Goal: Task Accomplishment & Management: Manage account settings

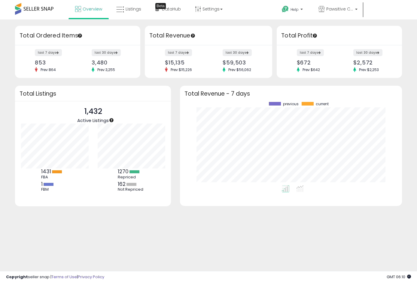
click at [307, 20] on span "Hi [PERSON_NAME]" at bounding box center [296, 23] width 23 height 6
click at [306, 59] on p "Profile" at bounding box center [298, 62] width 16 height 6
click at [304, 59] on link "Profile" at bounding box center [298, 62] width 12 height 6
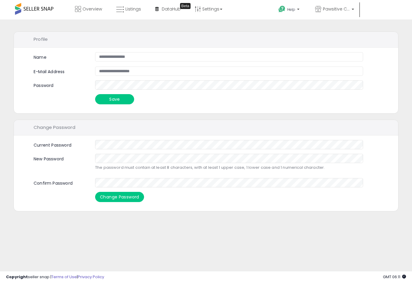
click at [304, 20] on span "Hi [PERSON_NAME]" at bounding box center [293, 23] width 23 height 6
click at [303, 43] on link "Account" at bounding box center [295, 46] width 16 height 6
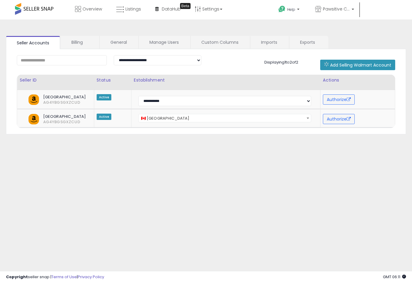
click at [304, 20] on span "Hi [PERSON_NAME]" at bounding box center [293, 23] width 23 height 6
click at [340, 27] on div "**********" at bounding box center [206, 150] width 406 height 249
click at [81, 43] on link "Billing" at bounding box center [80, 42] width 38 height 13
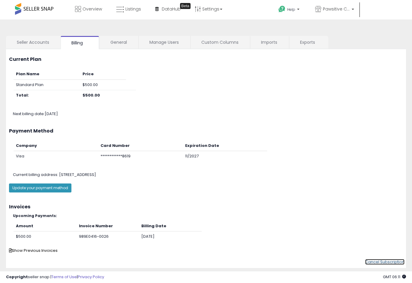
click at [391, 262] on link "Cancel Subscription" at bounding box center [384, 262] width 39 height 6
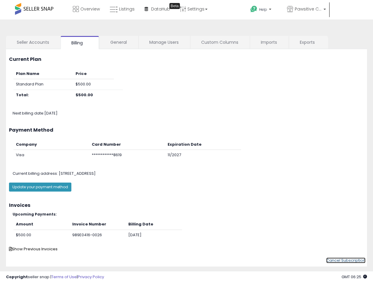
scroll to position [14, 0]
